Goal: Task Accomplishment & Management: Complete application form

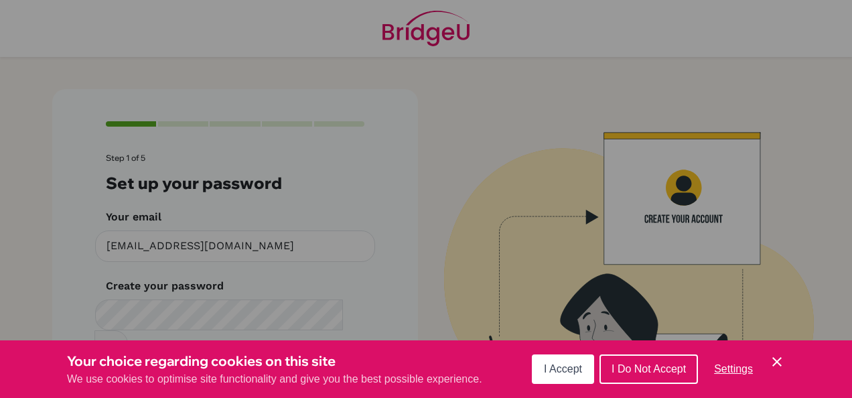
scroll to position [70, 0]
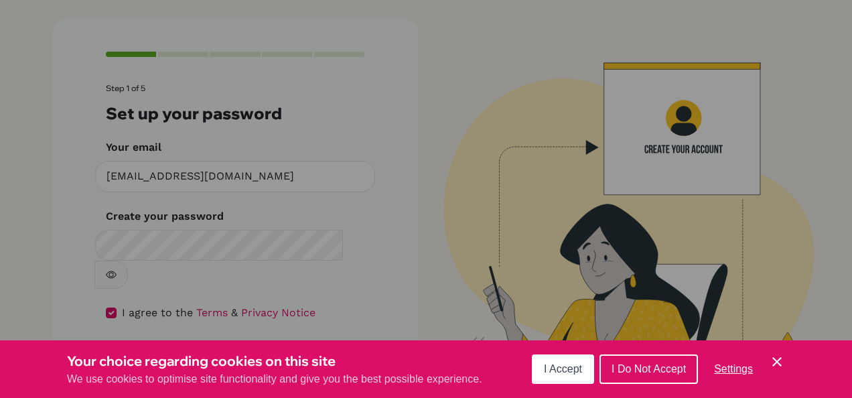
click at [561, 364] on span "I Accept" at bounding box center [563, 368] width 38 height 11
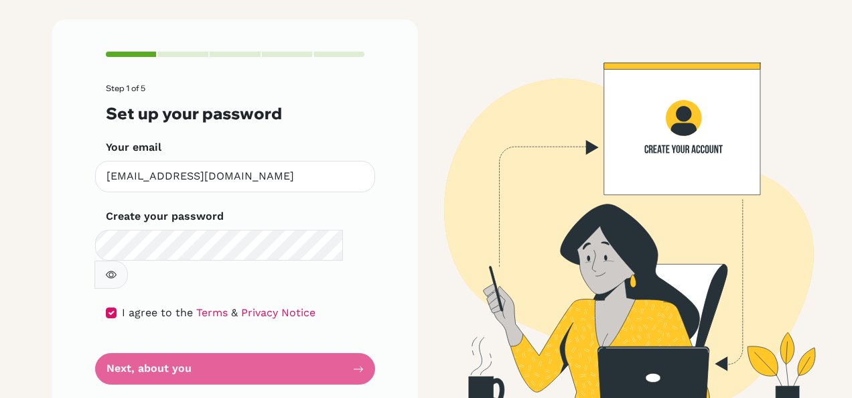
click at [289, 344] on form "Step 1 of 5 Set up your password Your email [EMAIL_ADDRESS][DOMAIN_NAME] Invali…" at bounding box center [235, 234] width 259 height 301
click at [182, 329] on form "Step 1 of 5 Set up your password Your email [EMAIL_ADDRESS][DOMAIN_NAME] Invali…" at bounding box center [235, 234] width 259 height 301
click at [360, 335] on div "Step 1 of 5 Set up your password Your email [EMAIL_ADDRESS][DOMAIN_NAME] Invali…" at bounding box center [235, 217] width 366 height 397
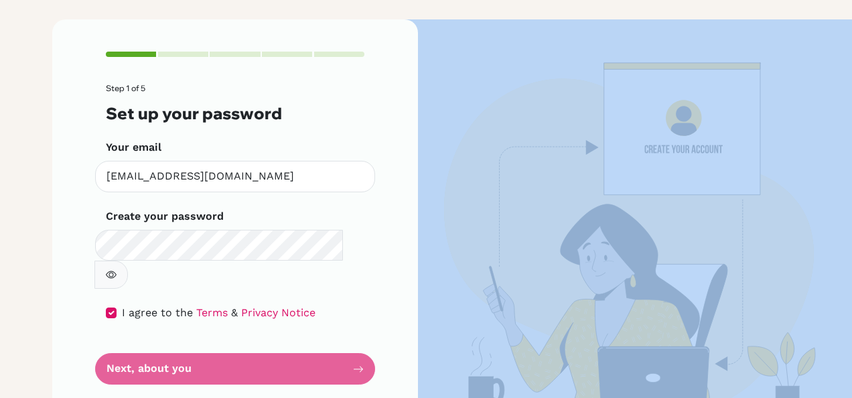
click at [360, 335] on div "Step 1 of 5 Set up your password Your email [EMAIL_ADDRESS][DOMAIN_NAME] Invali…" at bounding box center [235, 217] width 366 height 397
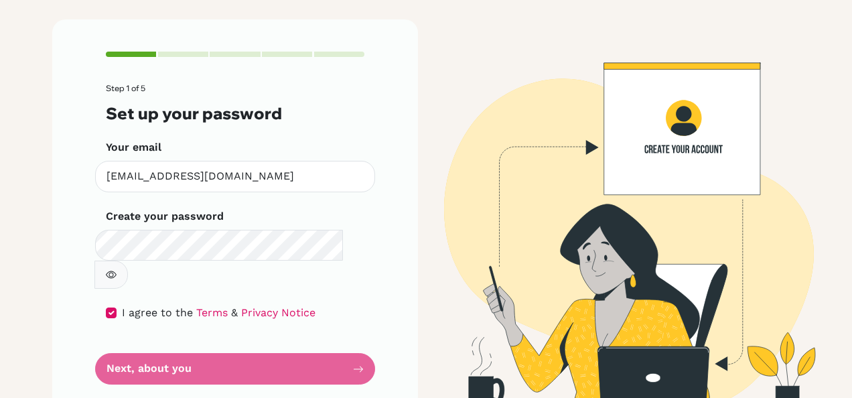
drag, startPoint x: 360, startPoint y: 335, endPoint x: 288, endPoint y: 325, distance: 73.0
click at [288, 325] on form "Step 1 of 5 Set up your password Your email [EMAIL_ADDRESS][DOMAIN_NAME] Invali…" at bounding box center [235, 234] width 259 height 301
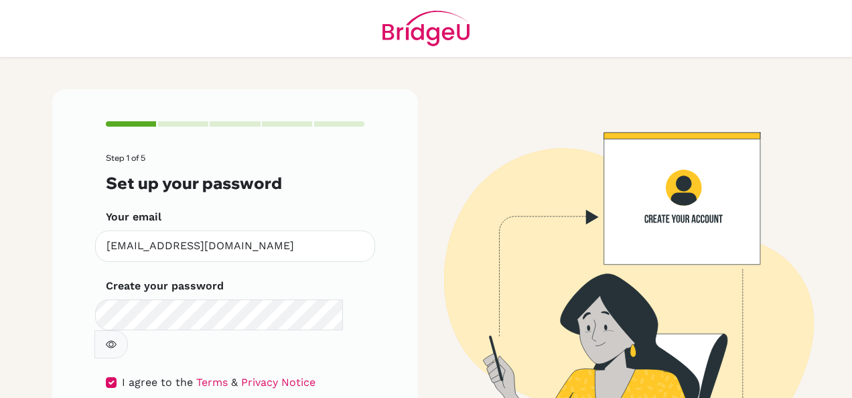
scroll to position [70, 0]
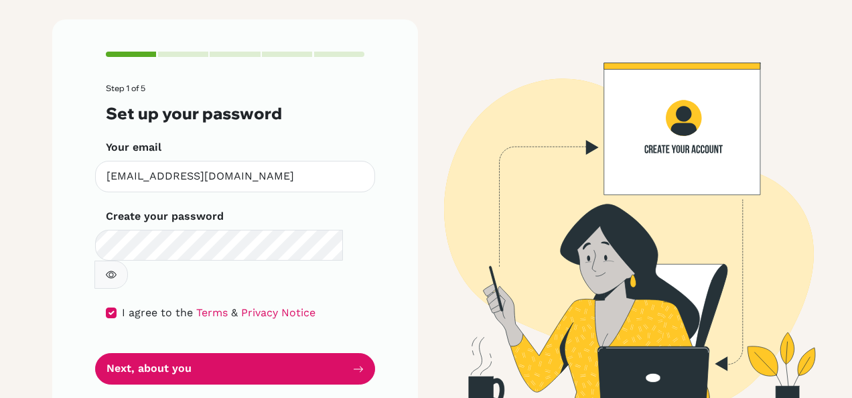
click at [128, 261] on button "button" at bounding box center [110, 275] width 33 height 28
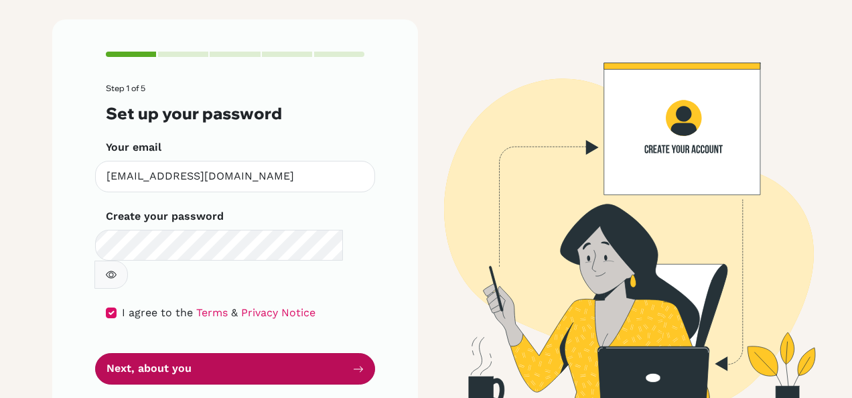
click at [303, 353] on button "Next, about you" at bounding box center [235, 368] width 280 height 31
